Goal: Task Accomplishment & Management: Manage account settings

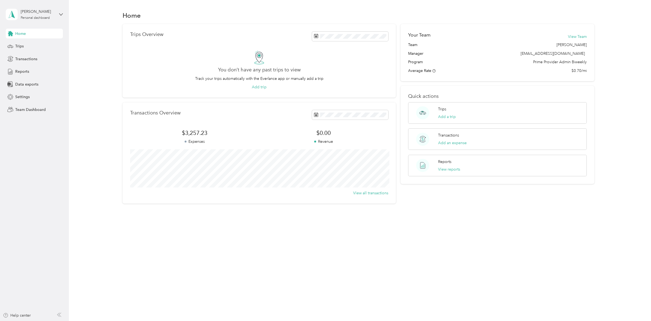
click at [431, 229] on div "Home Trips Overview You don’t have any past trips to view Track your trips auto…" at bounding box center [358, 116] width 579 height 233
click at [27, 19] on div "Personal dashboard" at bounding box center [35, 17] width 29 height 3
click at [31, 46] on div "Team dashboard" at bounding box center [63, 43] width 107 height 10
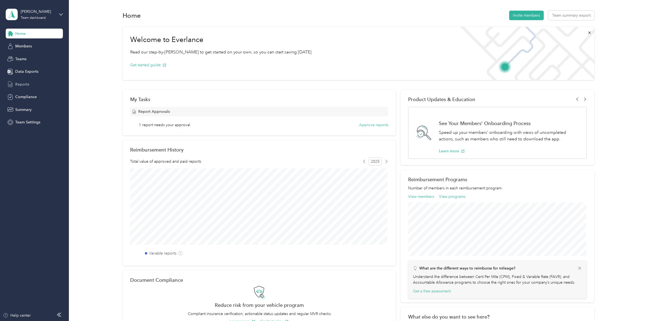
click at [16, 83] on span "Reports" at bounding box center [22, 84] width 14 height 6
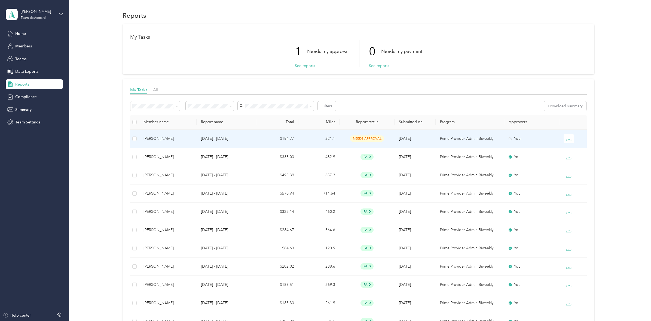
click at [358, 141] on span "needs approval" at bounding box center [367, 138] width 34 height 6
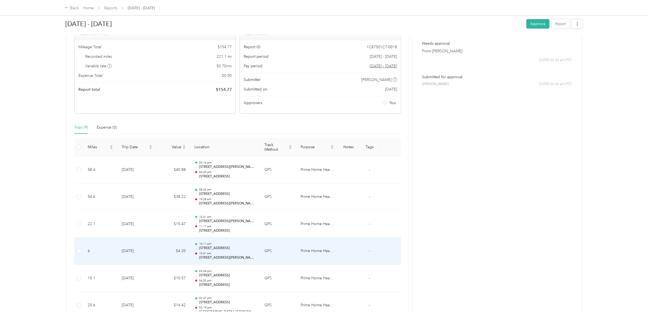
scroll to position [33, 0]
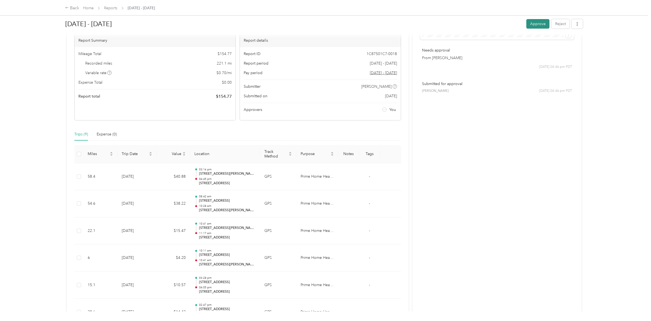
click at [531, 23] on button "Approve" at bounding box center [537, 24] width 23 height 10
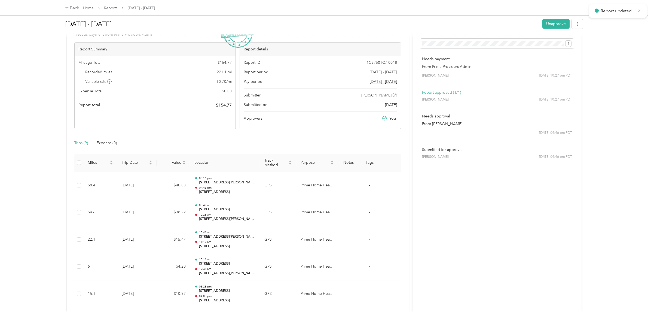
scroll to position [0, 0]
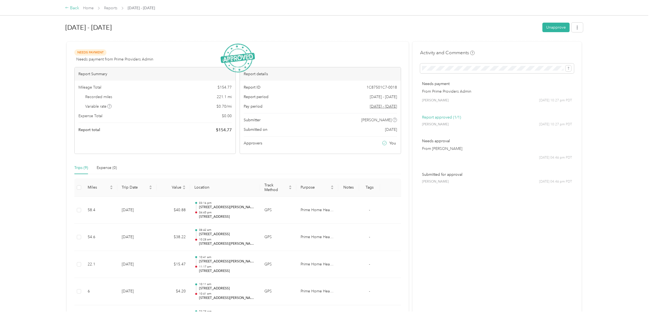
click at [75, 8] on div "Back" at bounding box center [72, 8] width 14 height 7
